Goal: Task Accomplishment & Management: Manage account settings

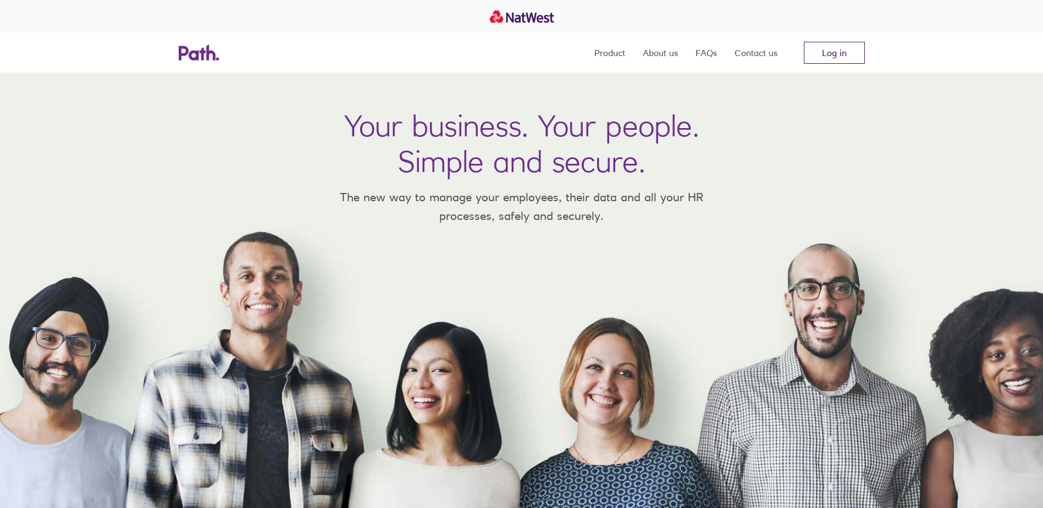
click at [826, 52] on link "Log in" at bounding box center [834, 53] width 61 height 22
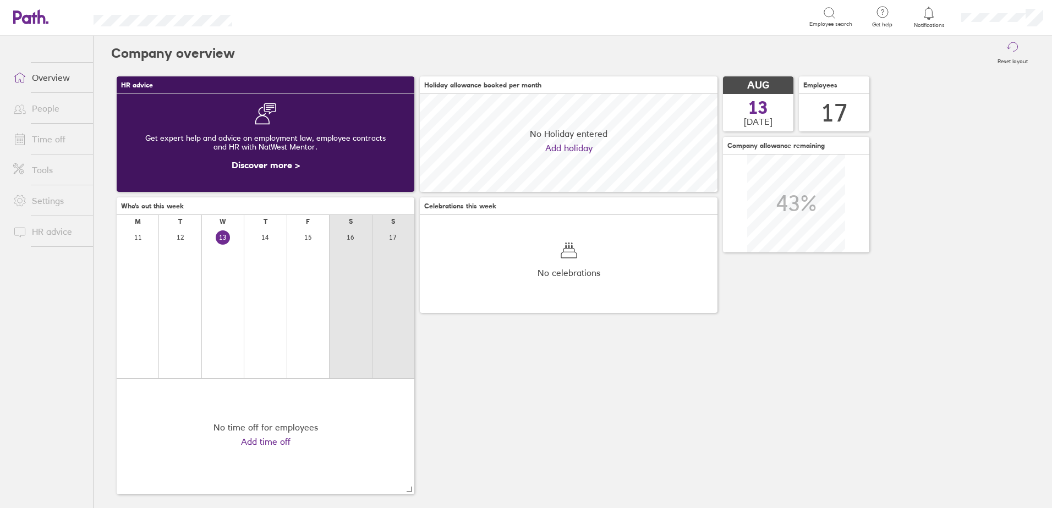
scroll to position [98, 298]
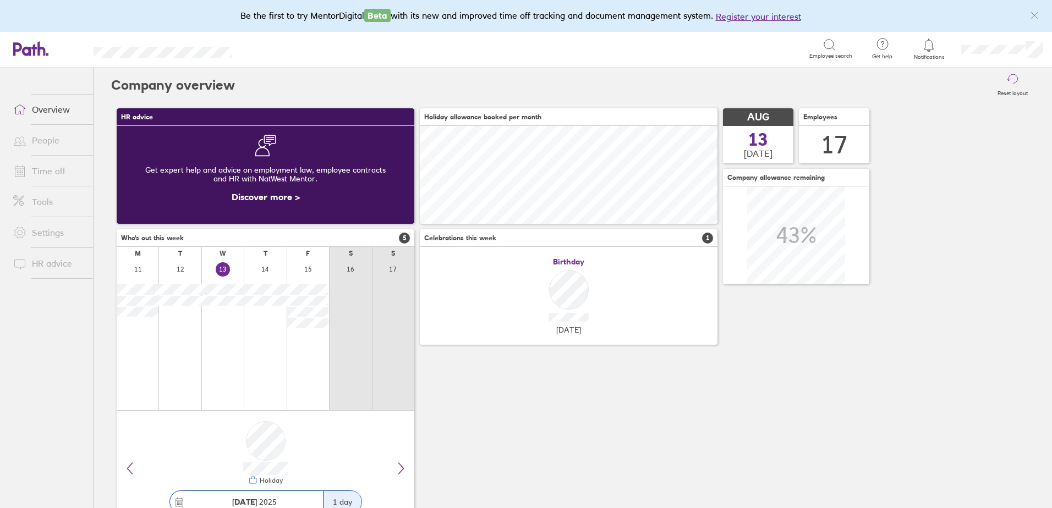
click at [928, 46] on icon at bounding box center [928, 45] width 13 height 13
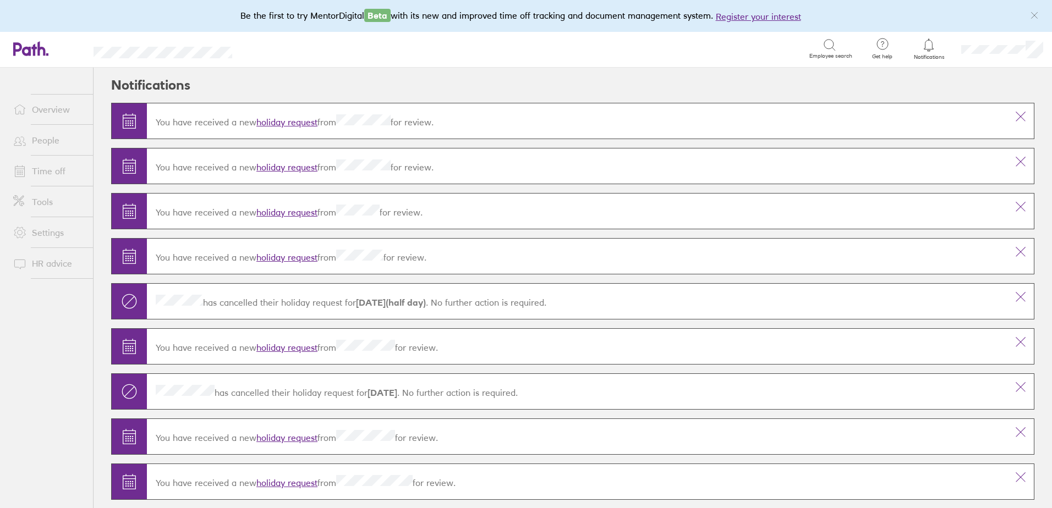
click at [305, 207] on link "holiday request" at bounding box center [286, 212] width 61 height 11
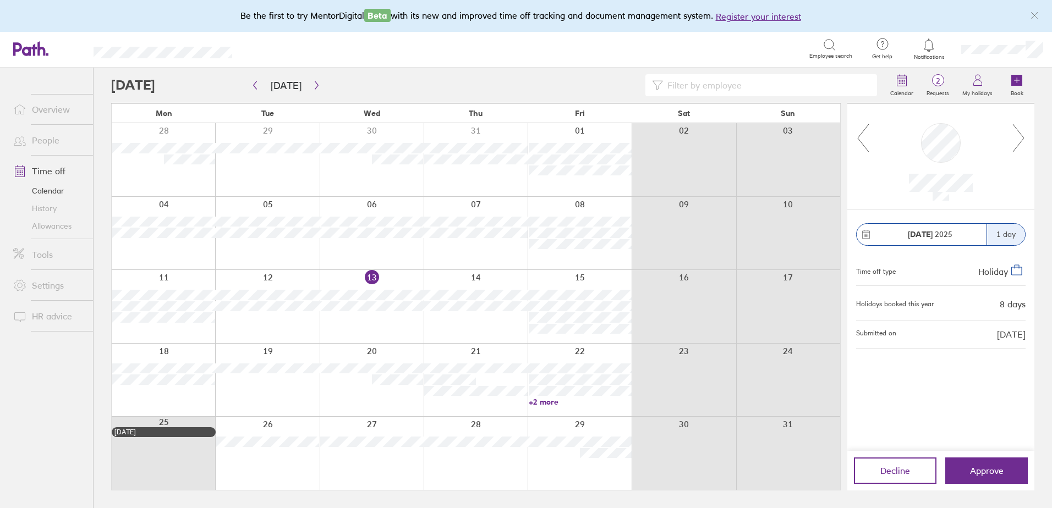
click at [1021, 127] on icon at bounding box center [1019, 138] width 14 height 30
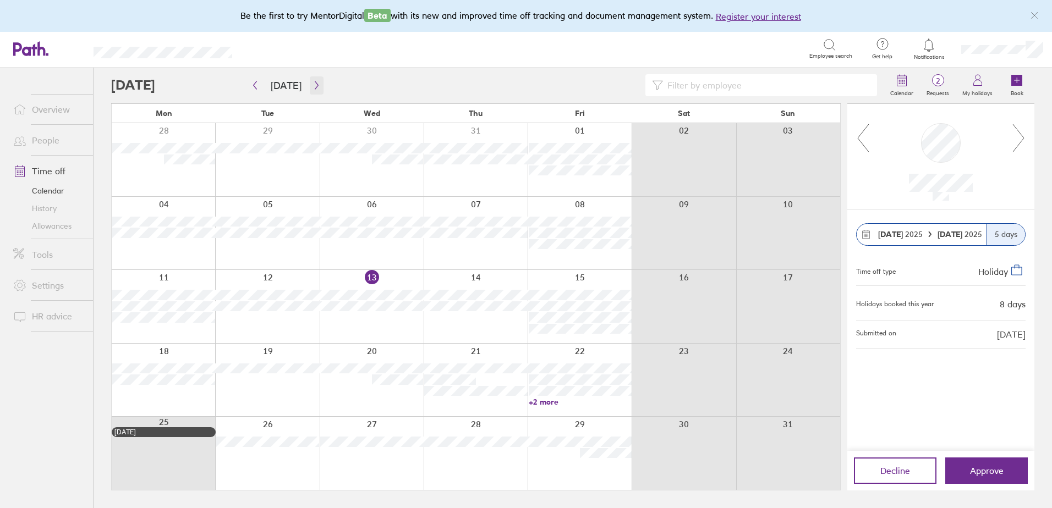
click at [316, 86] on icon "button" at bounding box center [316, 85] width 8 height 9
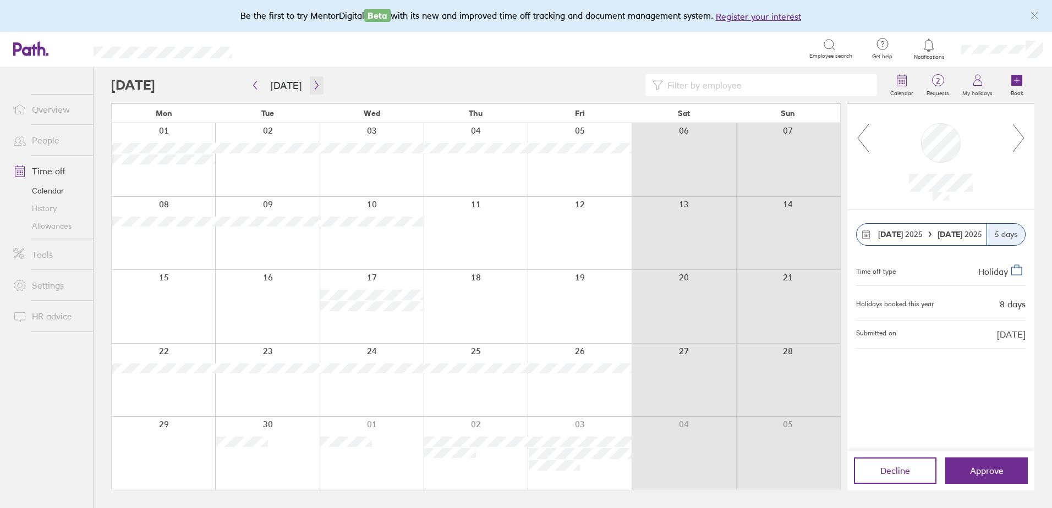
click at [316, 85] on icon "button" at bounding box center [316, 85] width 8 height 9
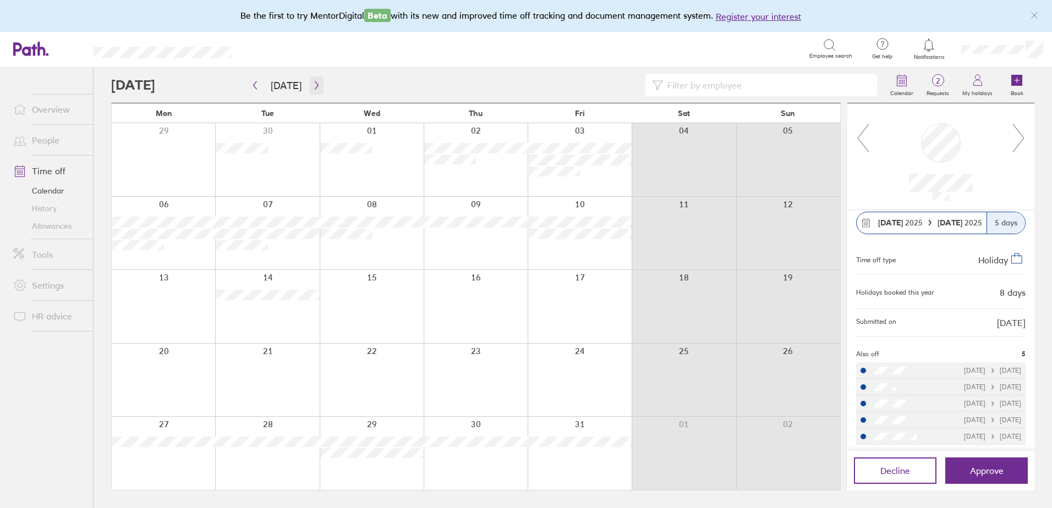
scroll to position [14, 0]
click at [994, 466] on span "Approve" at bounding box center [987, 471] width 34 height 10
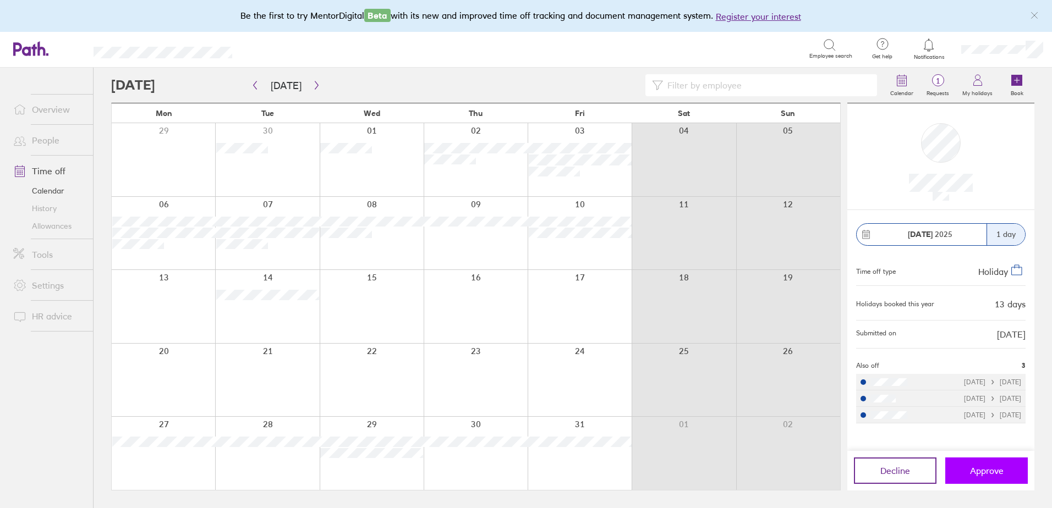
click at [963, 482] on button "Approve" at bounding box center [986, 471] width 83 height 26
click at [937, 75] on circle at bounding box center [938, 81] width 12 height 12
